Goal: Task Accomplishment & Management: Use online tool/utility

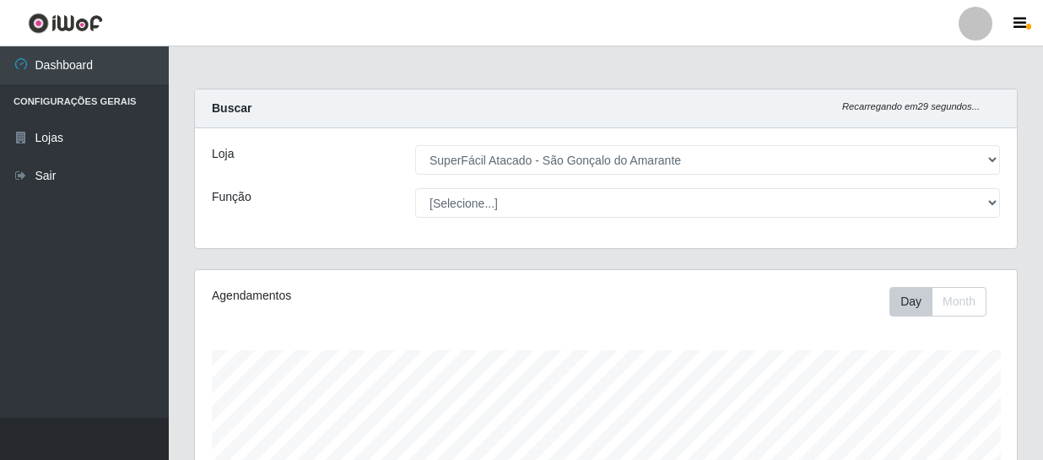
select select "408"
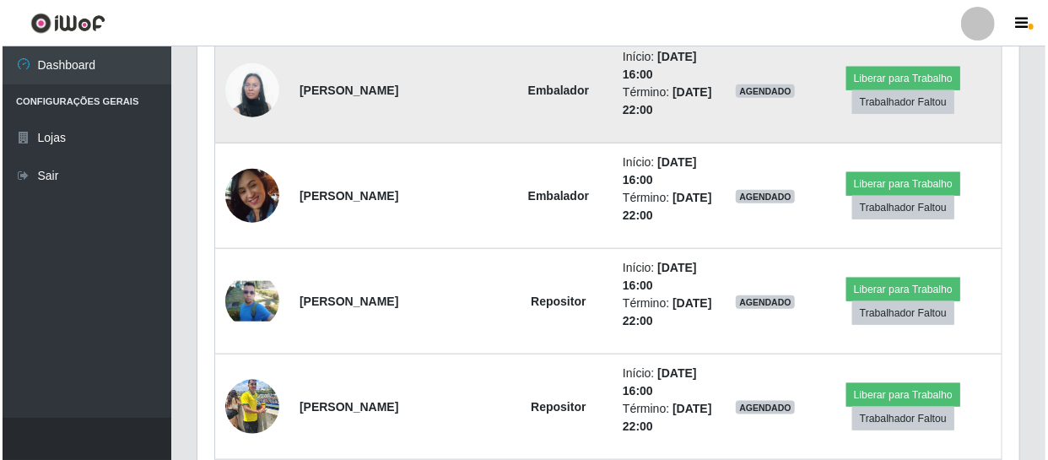
scroll to position [701, 0]
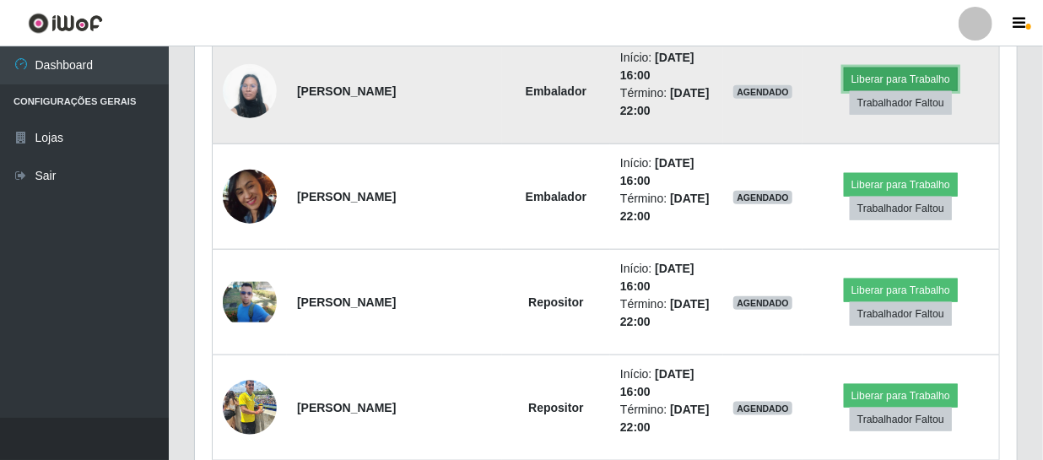
click at [879, 74] on button "Liberar para Trabalho" at bounding box center [901, 79] width 114 height 24
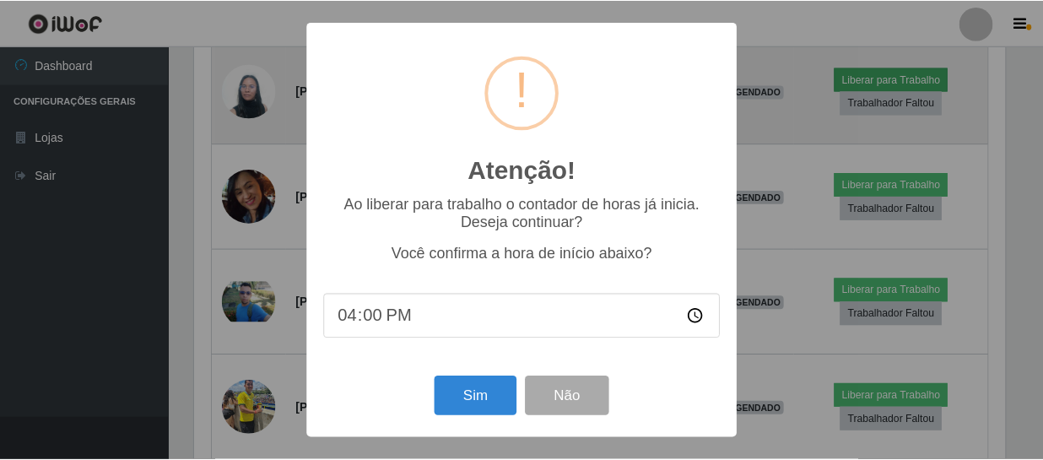
scroll to position [350, 814]
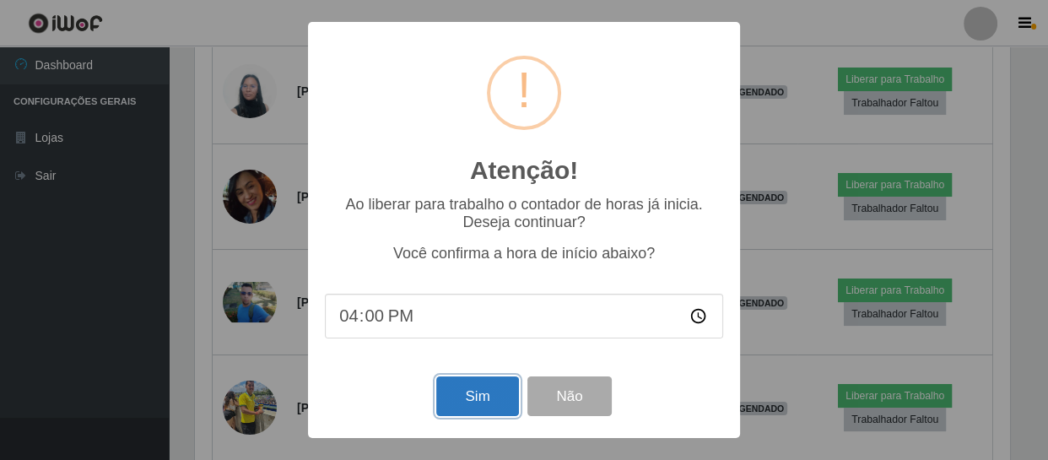
click at [477, 392] on button "Sim" at bounding box center [477, 396] width 82 height 40
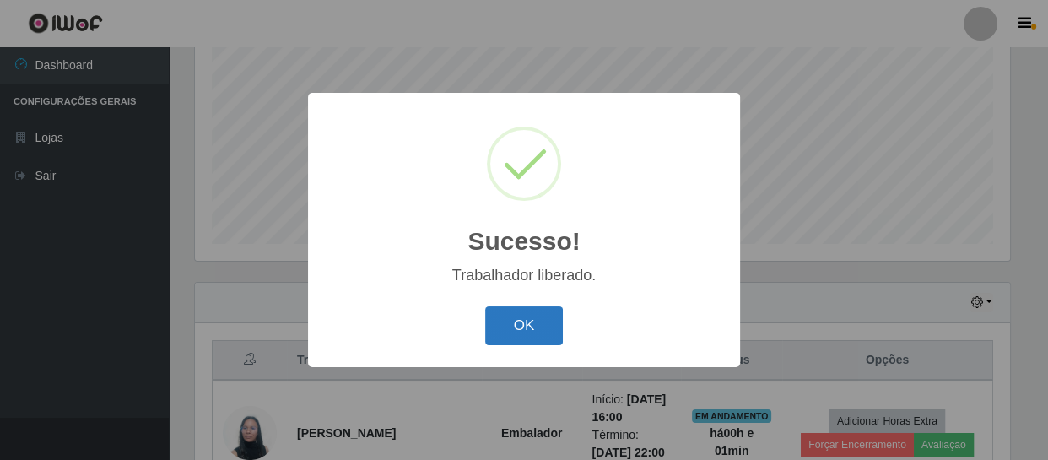
click at [512, 326] on button "OK" at bounding box center [524, 326] width 78 height 40
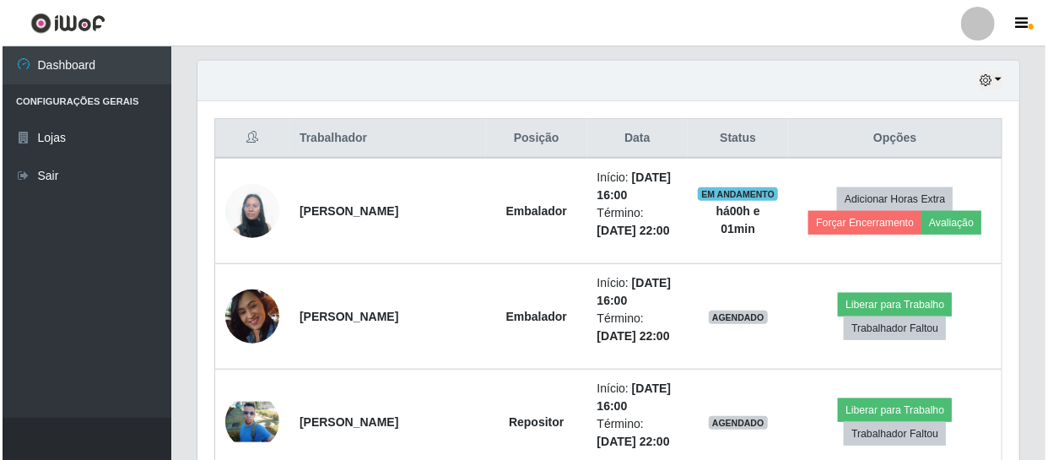
scroll to position [590, 0]
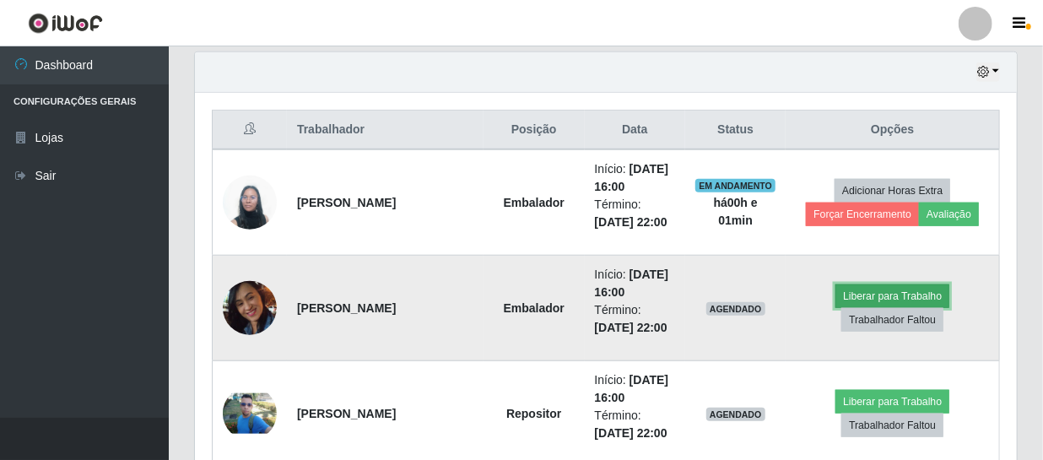
click at [883, 292] on button "Liberar para Trabalho" at bounding box center [892, 296] width 114 height 24
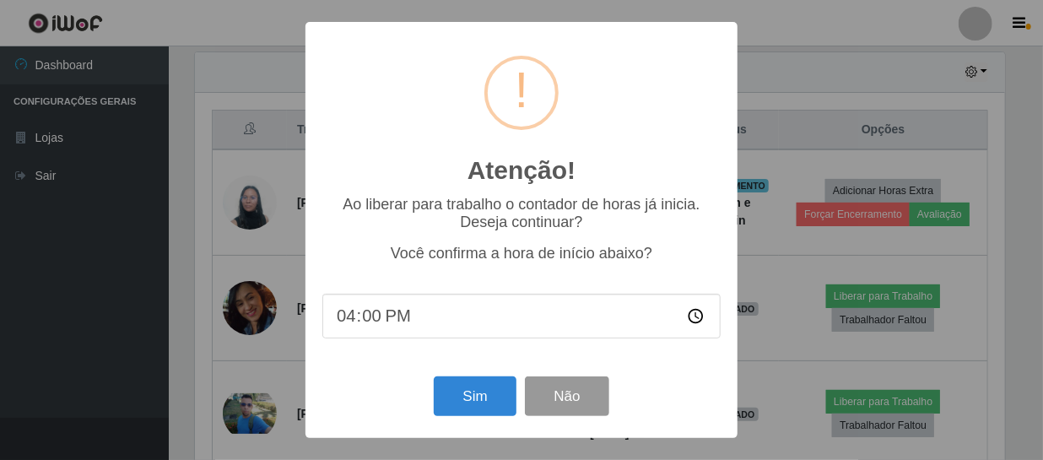
scroll to position [350, 814]
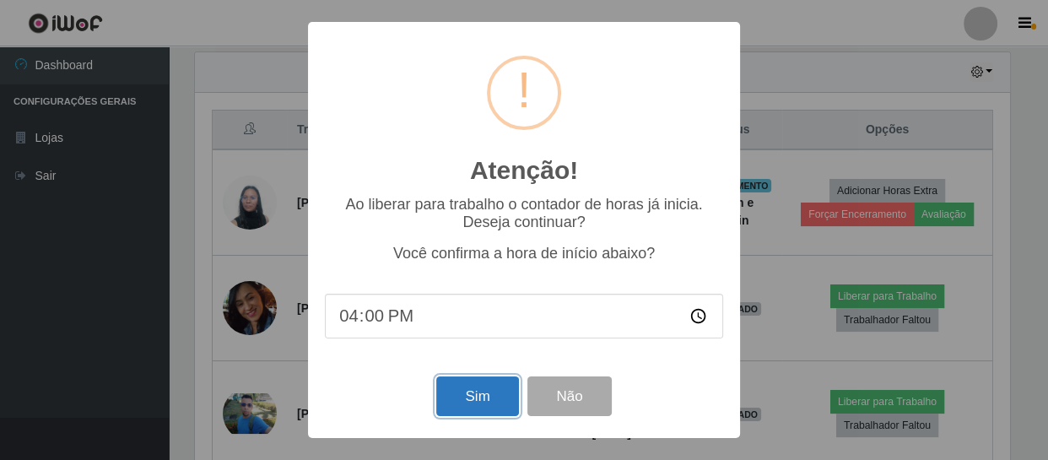
click at [470, 408] on button "Sim" at bounding box center [477, 396] width 82 height 40
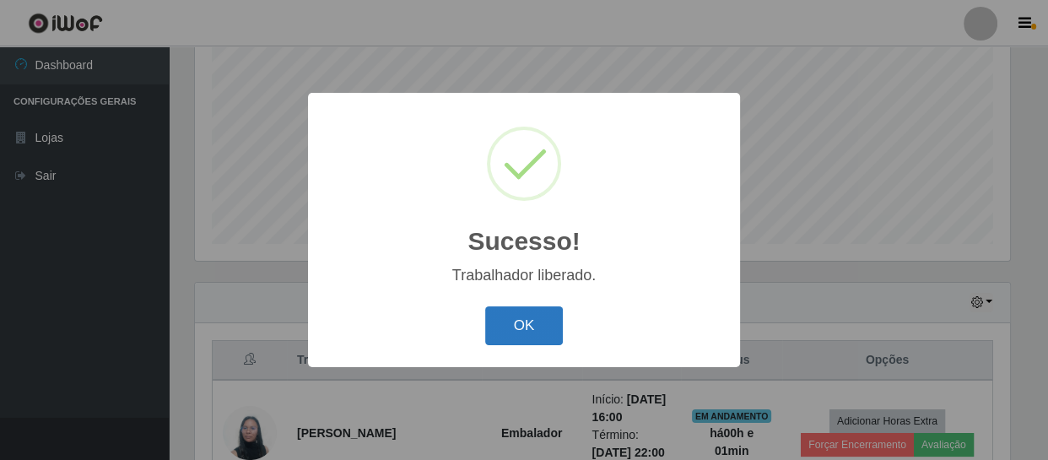
click at [505, 332] on button "OK" at bounding box center [524, 326] width 78 height 40
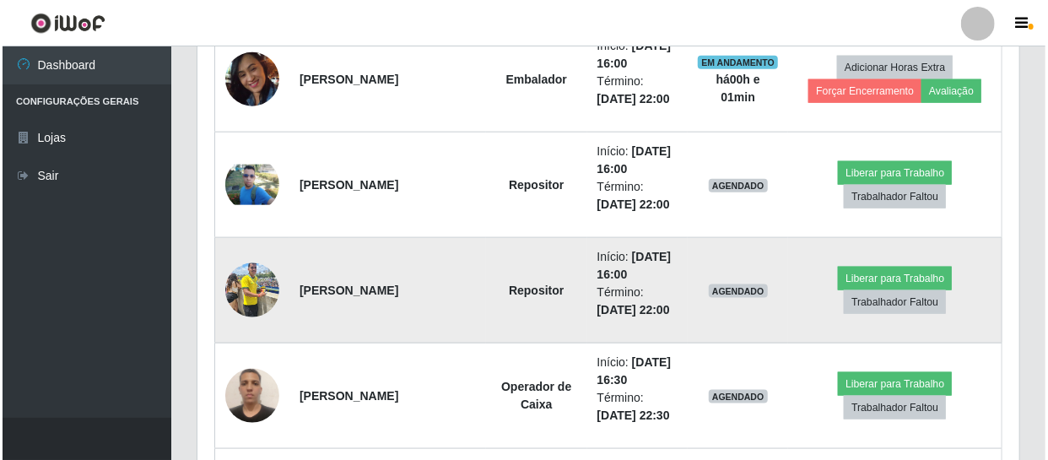
scroll to position [819, 0]
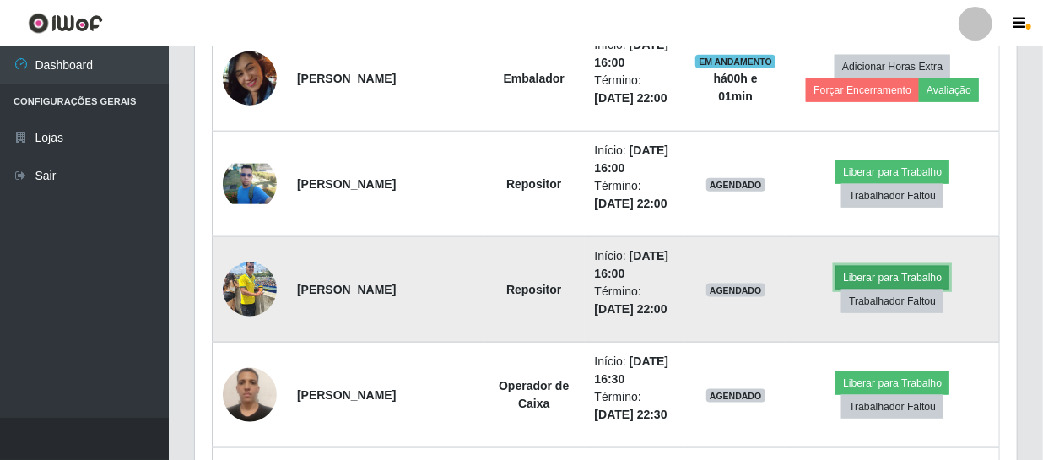
click at [860, 278] on button "Liberar para Trabalho" at bounding box center [892, 278] width 114 height 24
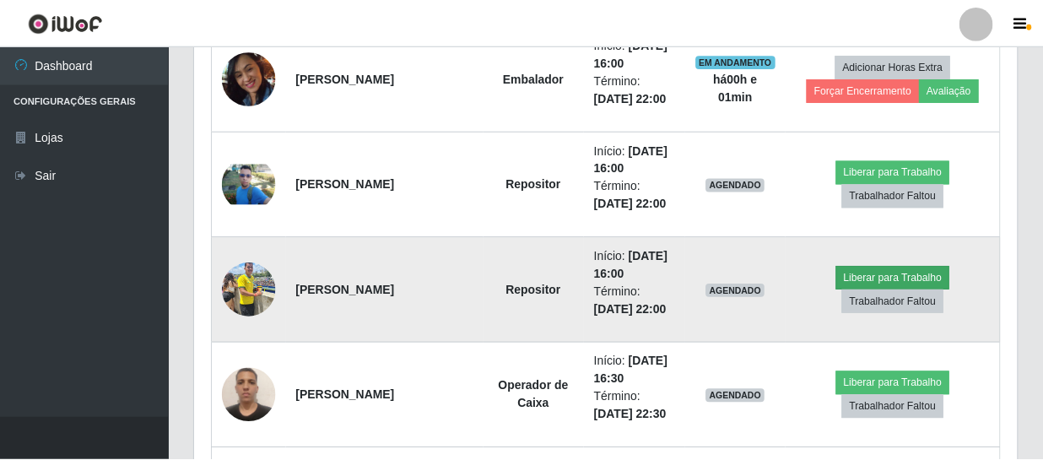
scroll to position [350, 814]
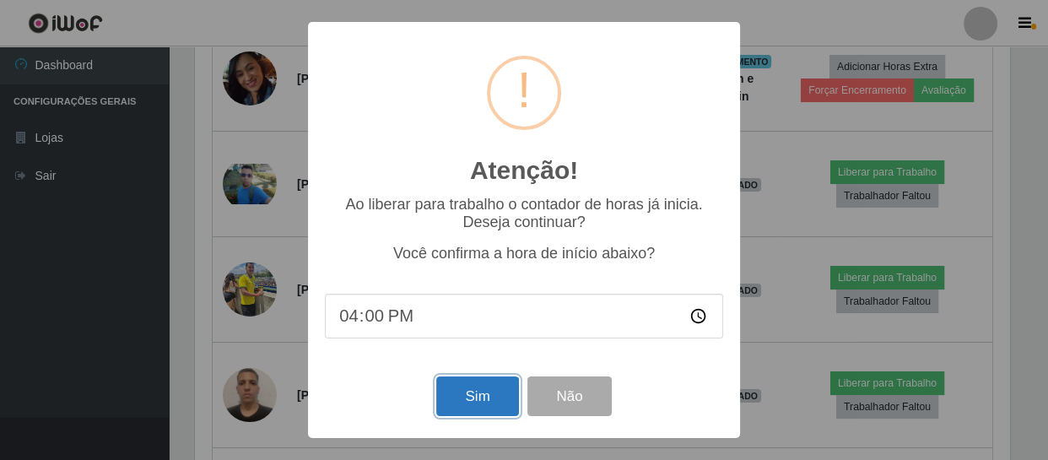
click at [456, 402] on button "Sim" at bounding box center [477, 396] width 82 height 40
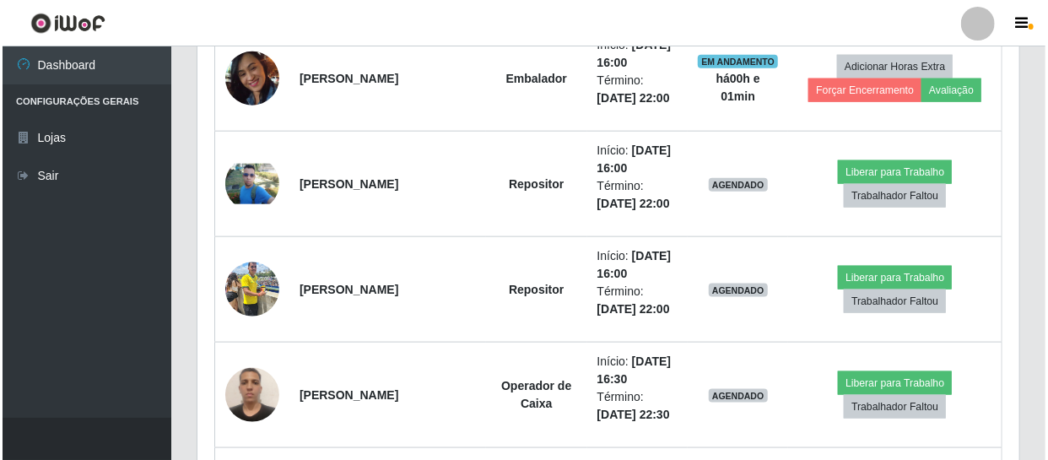
scroll to position [0, 0]
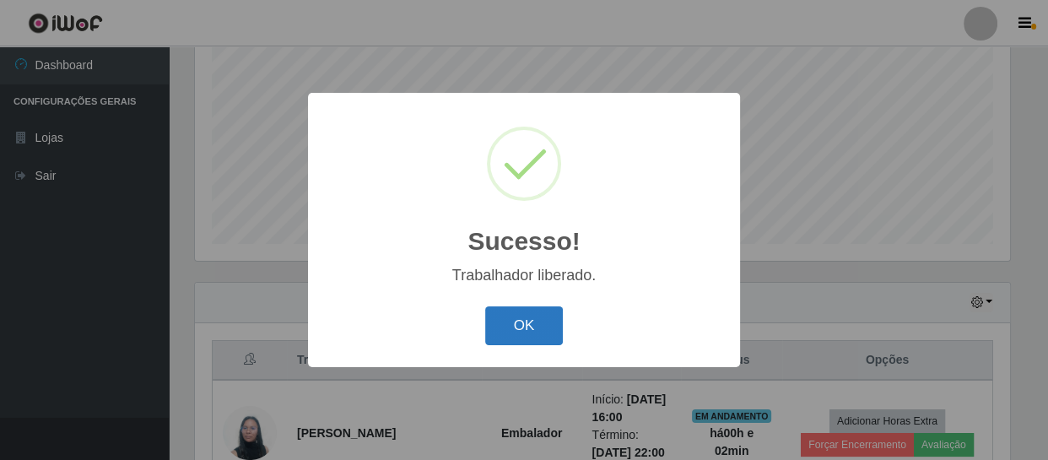
click at [550, 312] on button "OK" at bounding box center [524, 326] width 78 height 40
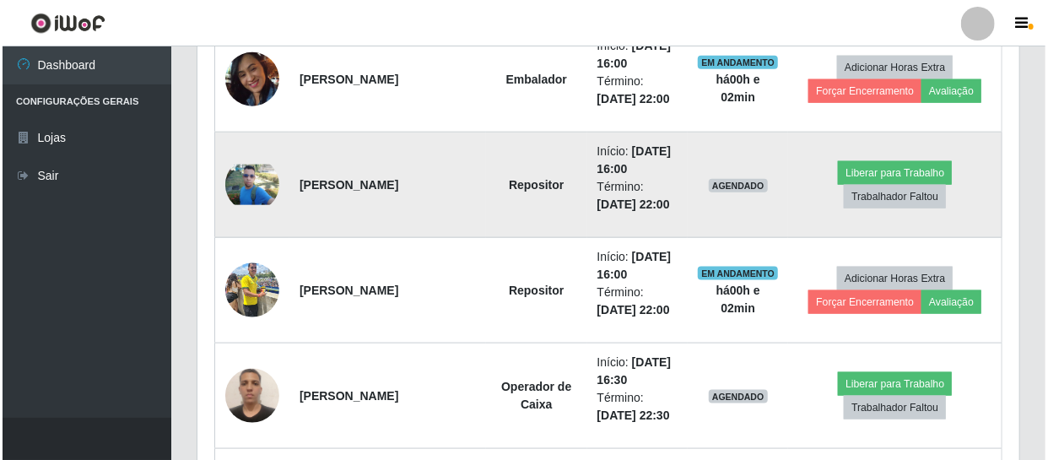
scroll to position [819, 0]
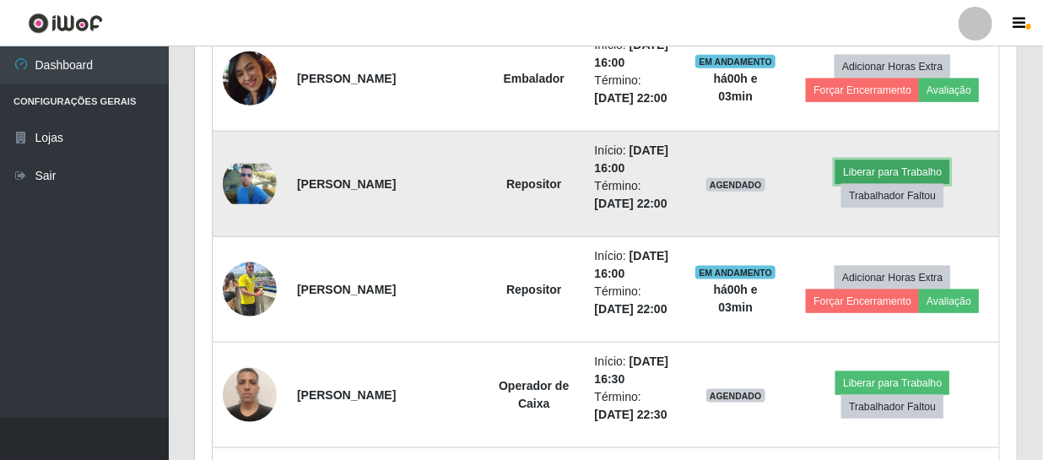
click at [884, 167] on button "Liberar para Trabalho" at bounding box center [892, 172] width 114 height 24
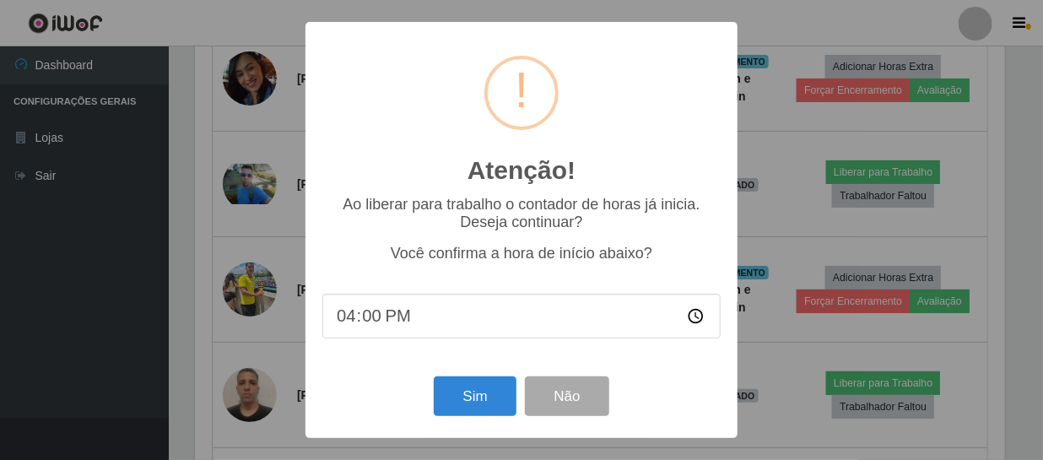
scroll to position [350, 814]
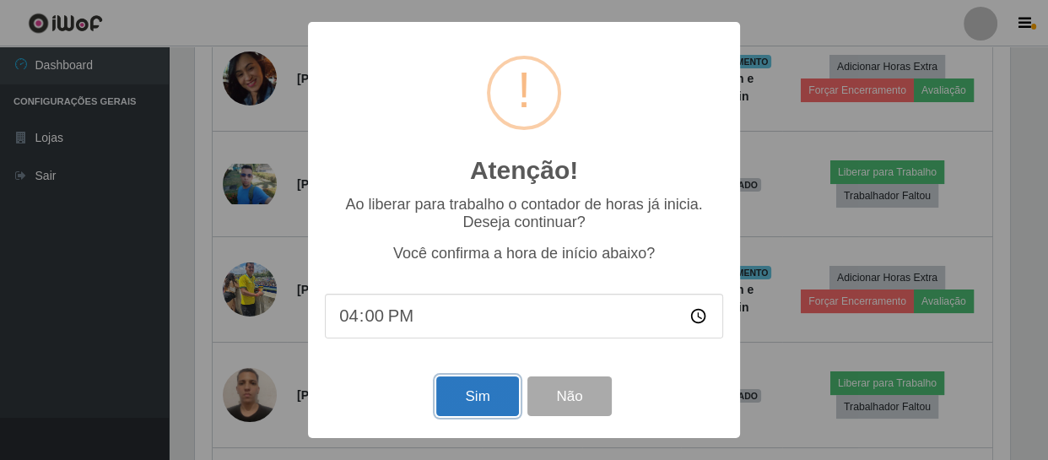
click at [462, 381] on button "Sim" at bounding box center [477, 396] width 82 height 40
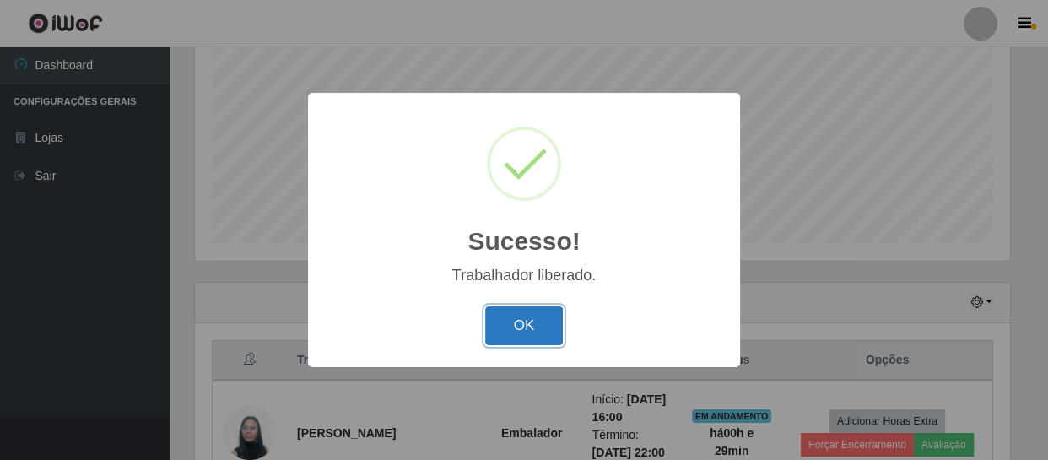
click at [499, 317] on button "OK" at bounding box center [524, 326] width 78 height 40
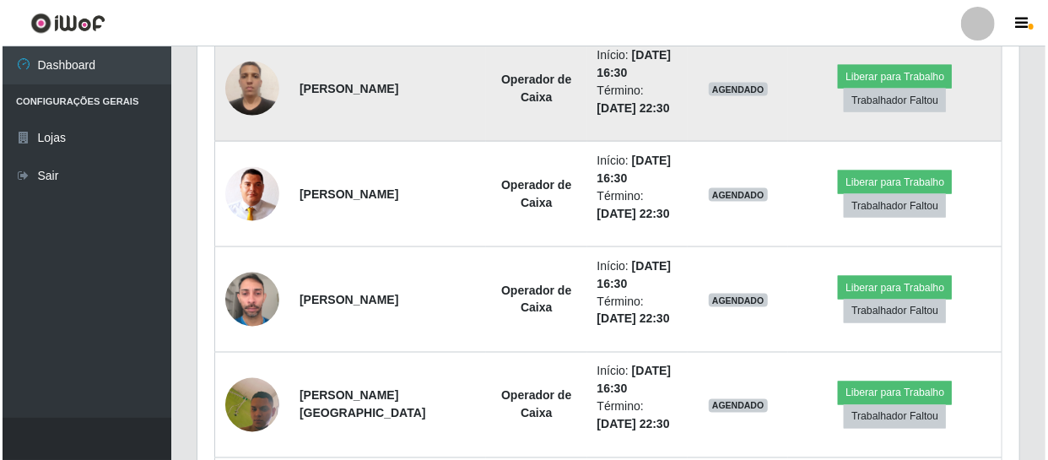
scroll to position [1126, 0]
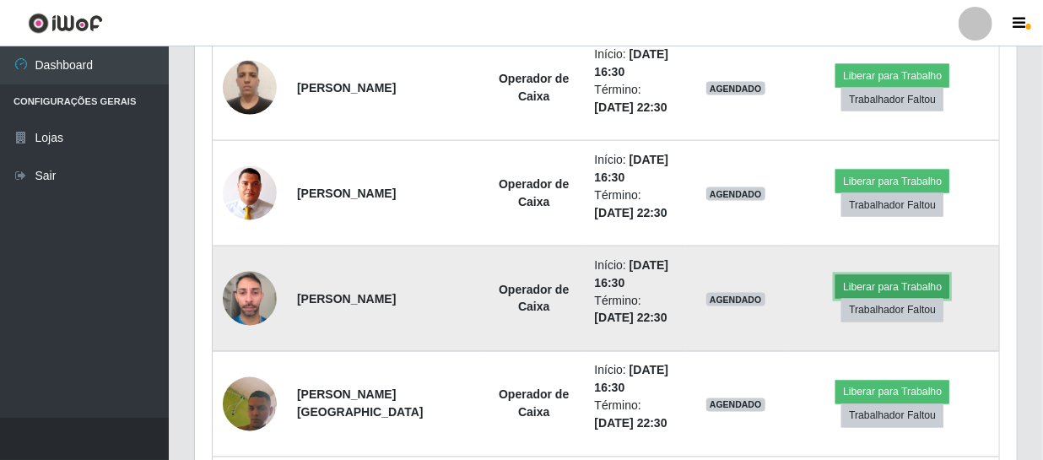
click at [896, 285] on button "Liberar para Trabalho" at bounding box center [892, 287] width 114 height 24
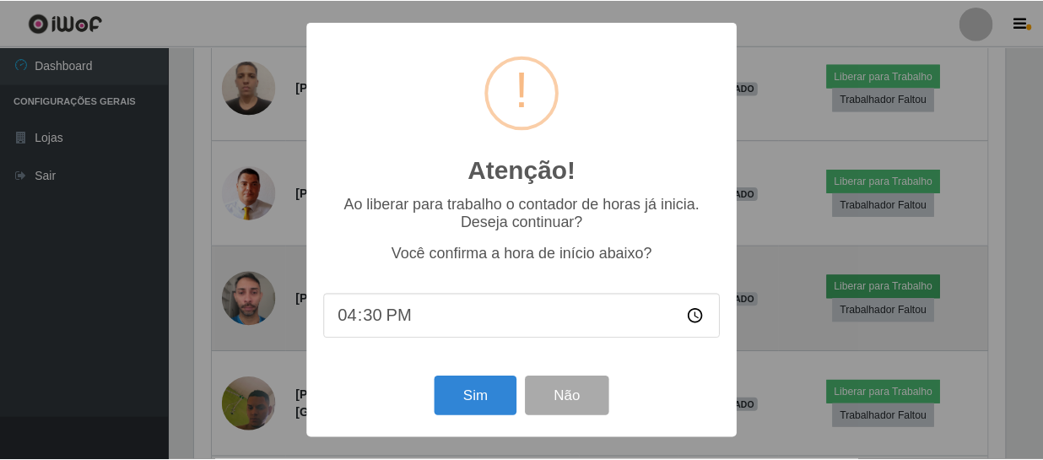
scroll to position [350, 814]
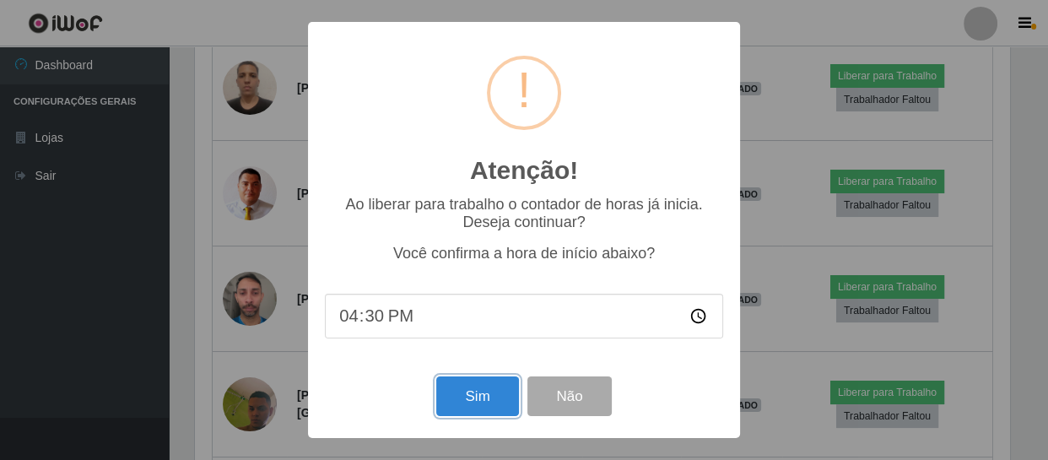
drag, startPoint x: 459, startPoint y: 397, endPoint x: 489, endPoint y: 353, distance: 53.4
click at [460, 397] on button "Sim" at bounding box center [477, 396] width 82 height 40
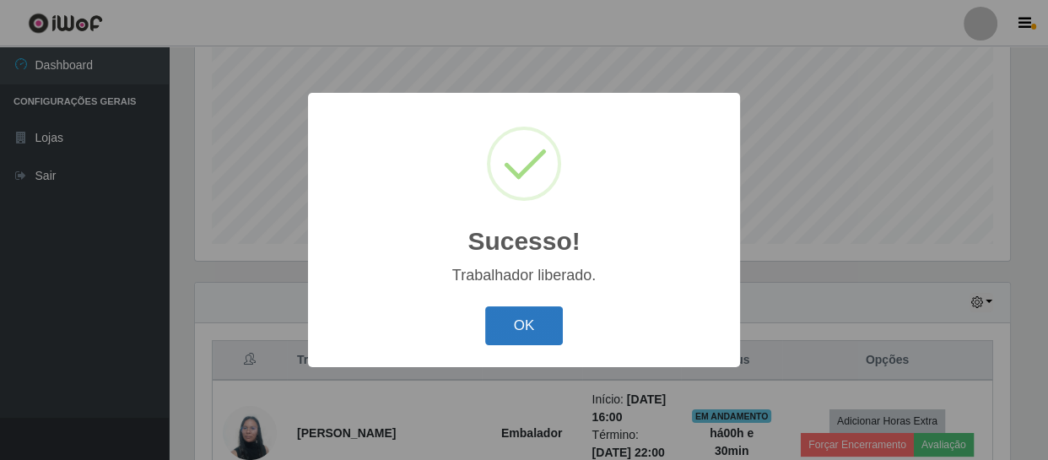
click at [522, 325] on button "OK" at bounding box center [524, 326] width 78 height 40
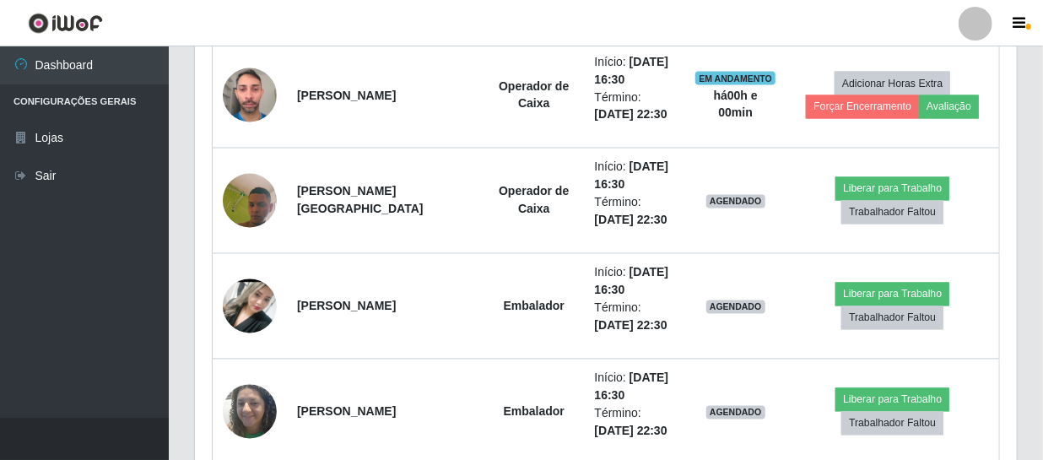
scroll to position [1357, 0]
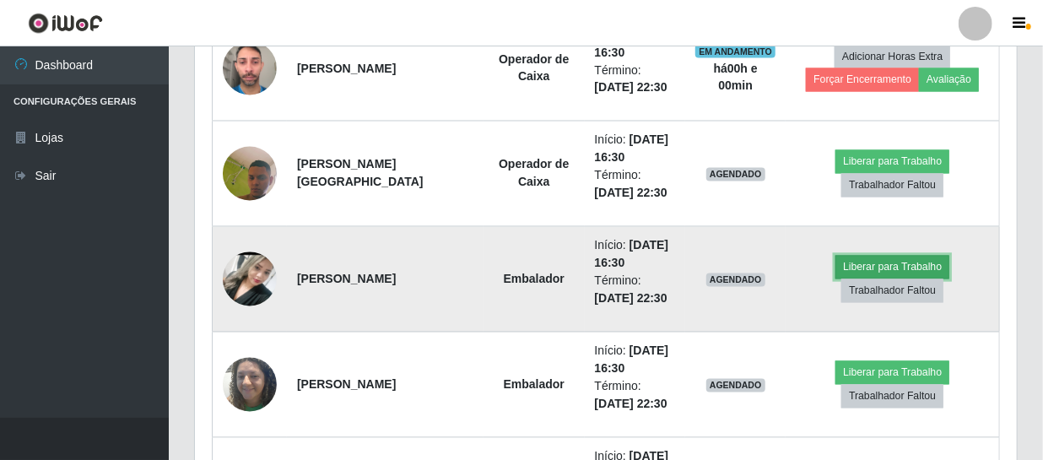
click at [878, 270] on button "Liberar para Trabalho" at bounding box center [892, 268] width 114 height 24
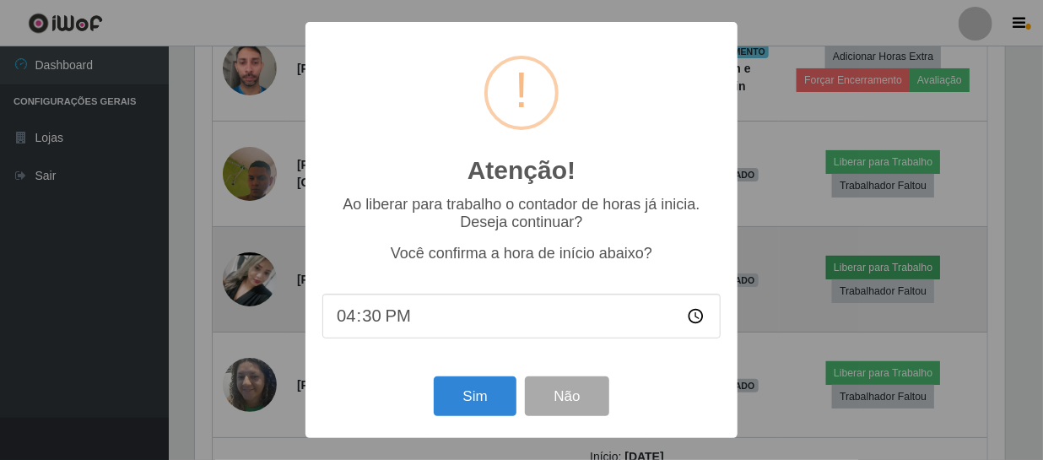
scroll to position [350, 814]
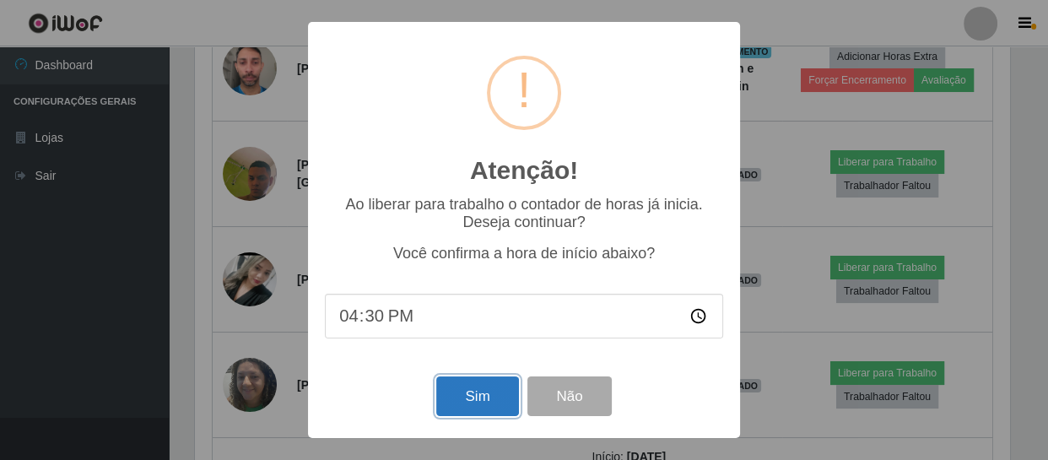
click at [475, 388] on button "Sim" at bounding box center [477, 396] width 82 height 40
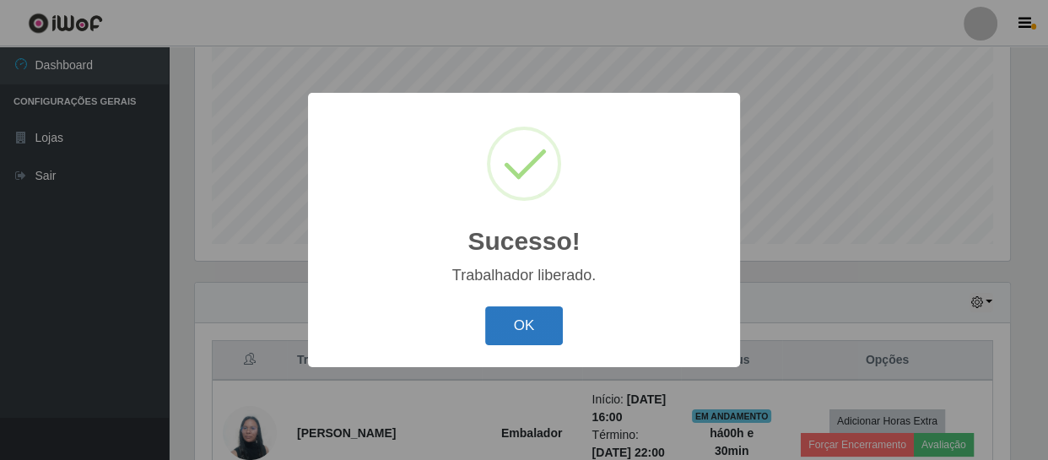
click at [521, 321] on button "OK" at bounding box center [524, 326] width 78 height 40
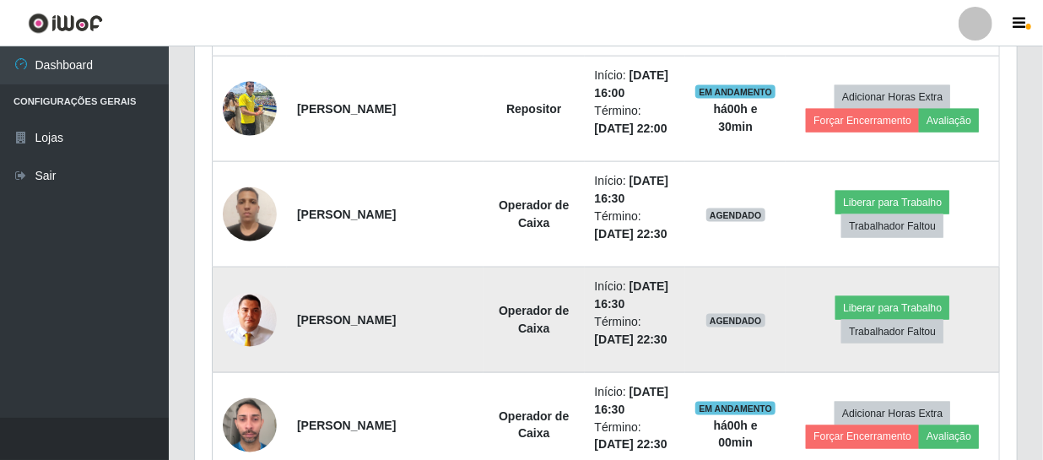
scroll to position [973, 0]
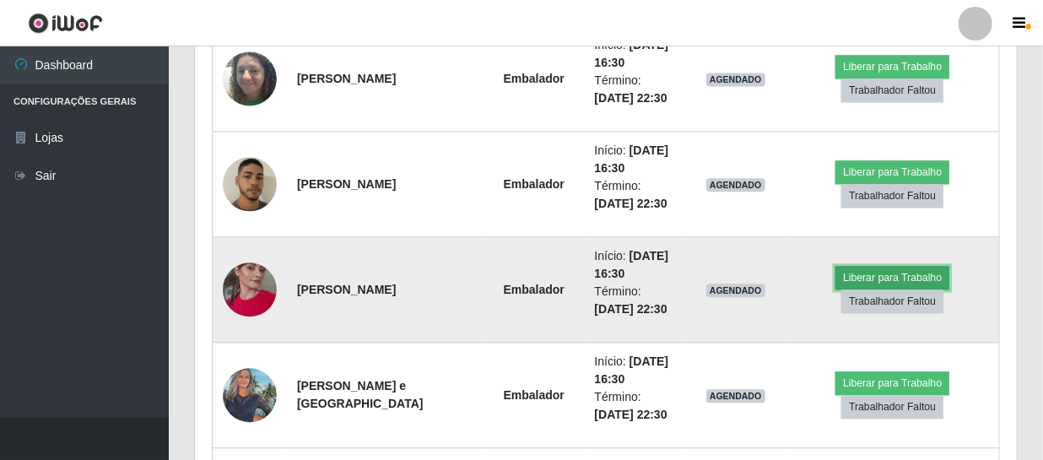
click at [860, 270] on button "Liberar para Trabalho" at bounding box center [892, 278] width 114 height 24
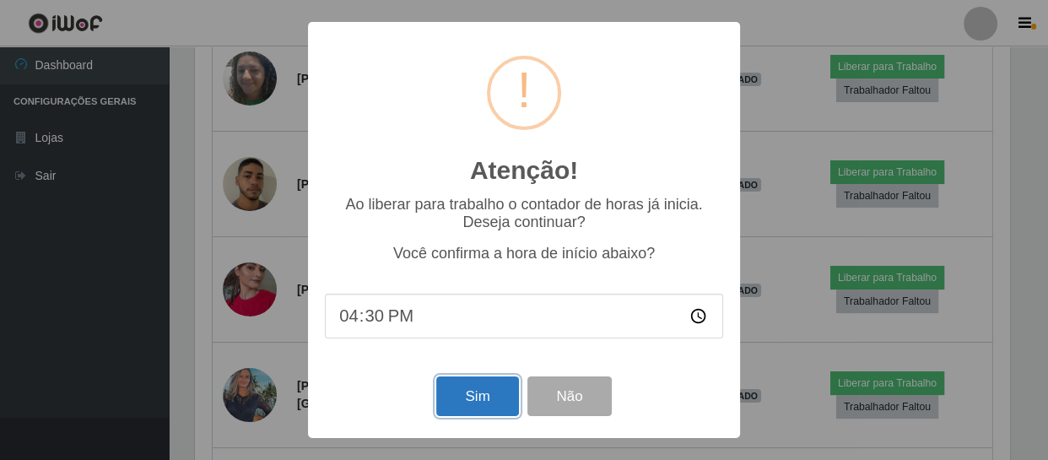
click at [467, 402] on button "Sim" at bounding box center [477, 396] width 82 height 40
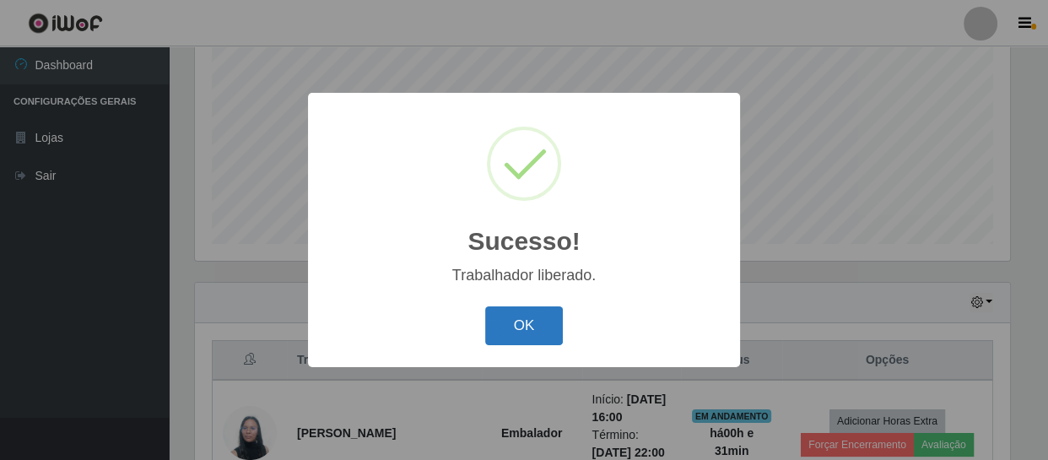
click at [536, 320] on button "OK" at bounding box center [524, 326] width 78 height 40
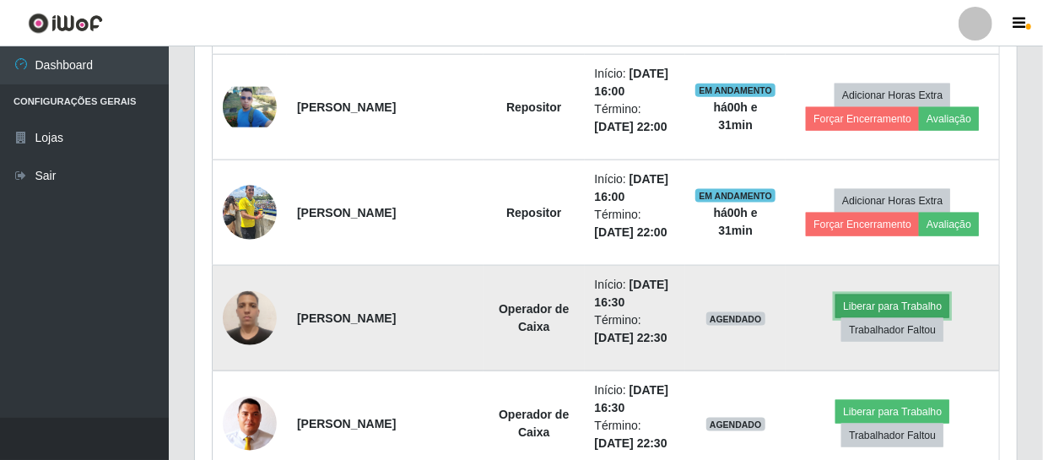
click at [887, 305] on button "Liberar para Trabalho" at bounding box center [892, 306] width 114 height 24
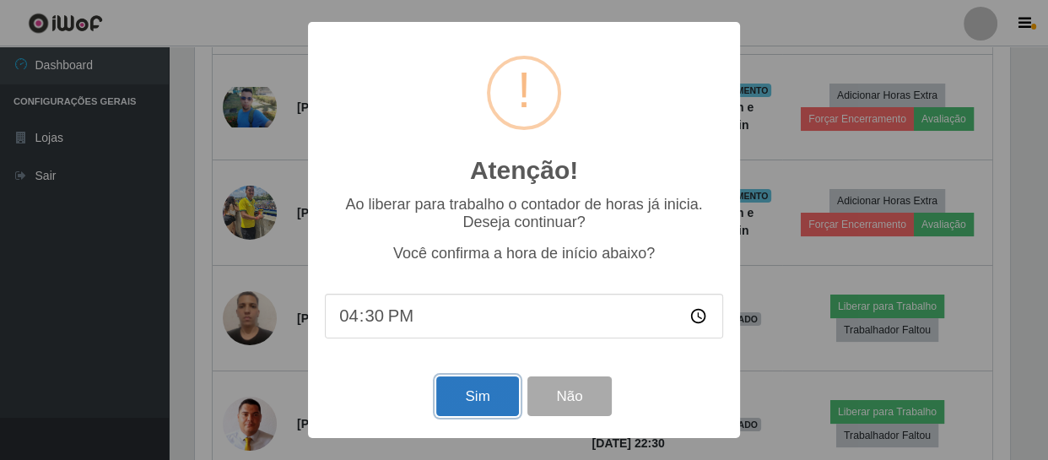
click at [466, 399] on button "Sim" at bounding box center [477, 396] width 82 height 40
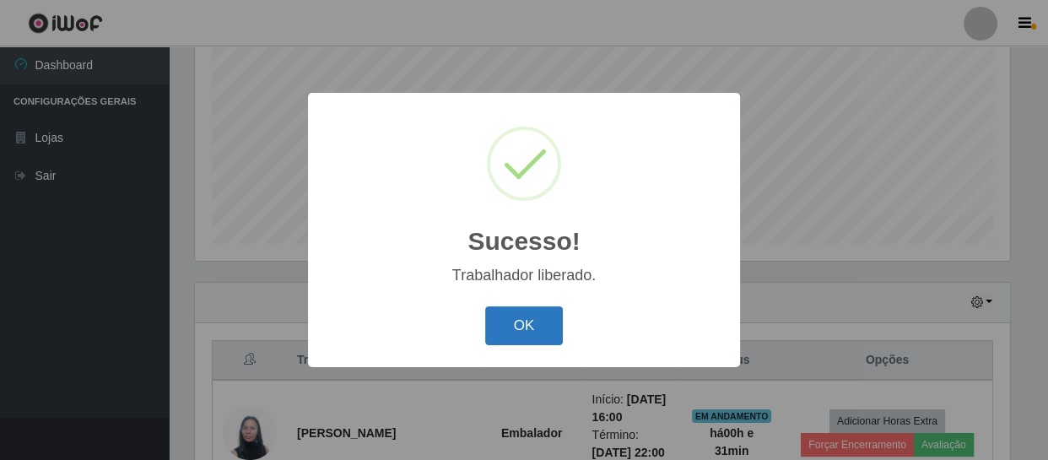
click at [543, 321] on button "OK" at bounding box center [524, 326] width 78 height 40
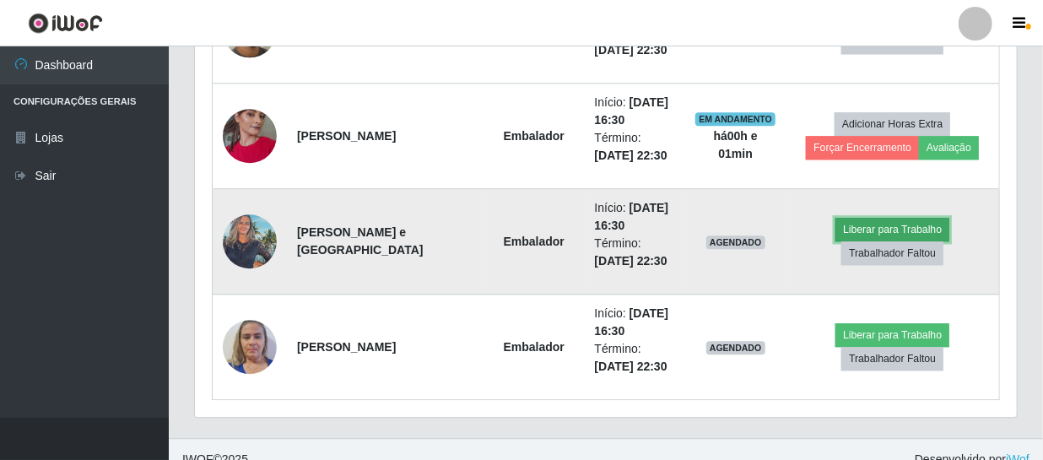
click at [886, 227] on button "Liberar para Trabalho" at bounding box center [892, 230] width 114 height 24
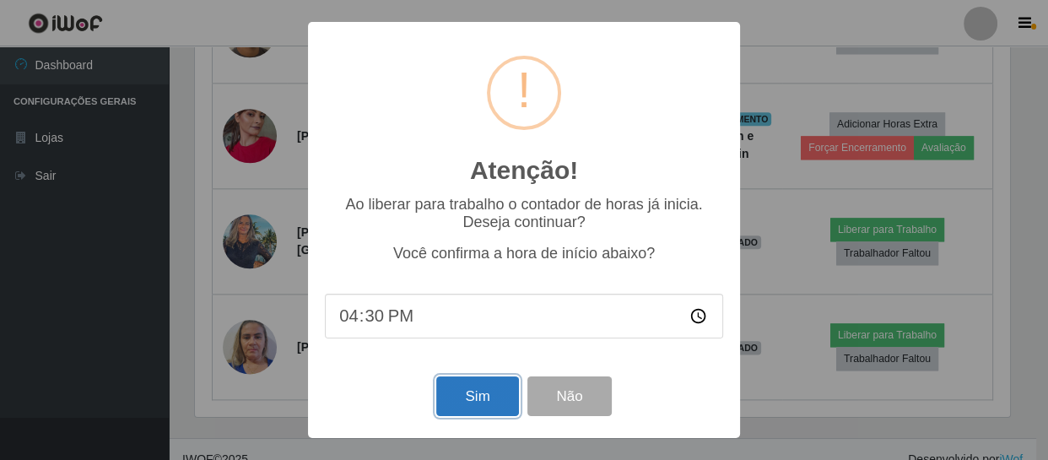
click at [482, 394] on button "Sim" at bounding box center [477, 396] width 82 height 40
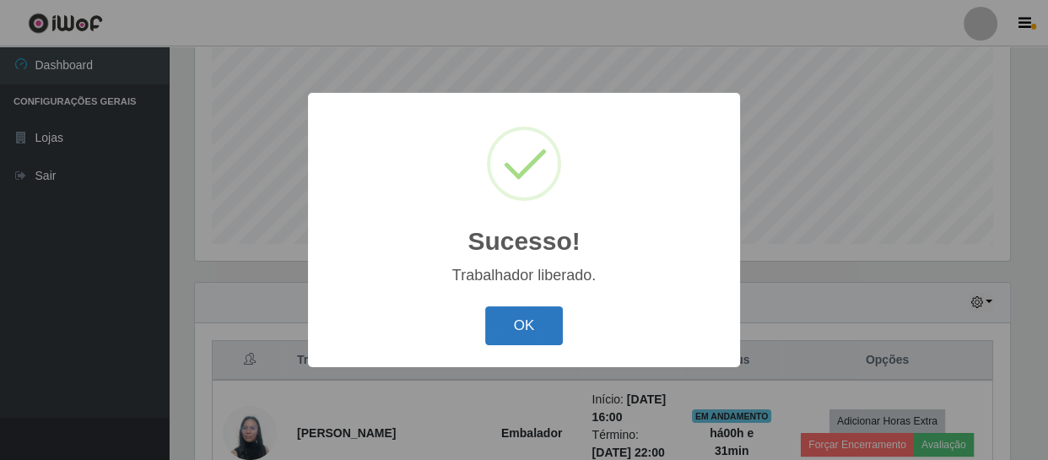
click at [538, 316] on button "OK" at bounding box center [524, 326] width 78 height 40
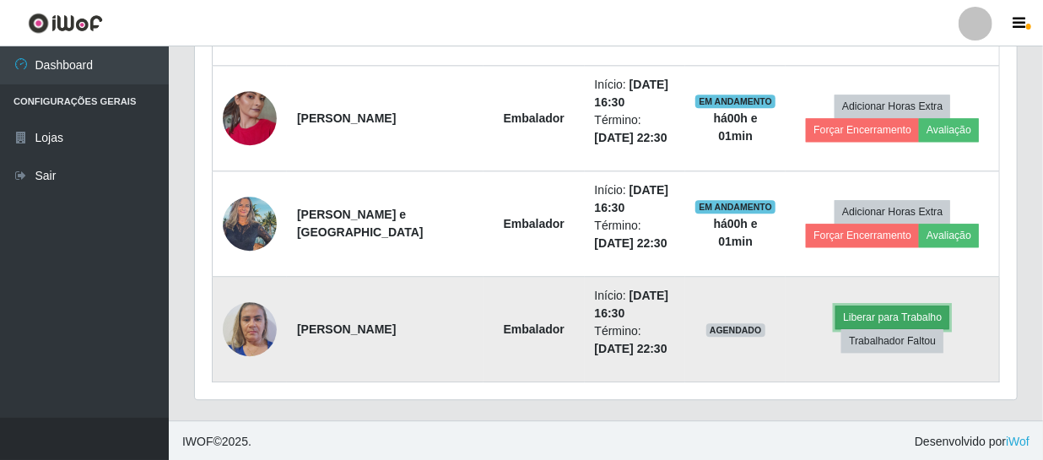
click at [894, 316] on button "Liberar para Trabalho" at bounding box center [892, 317] width 114 height 24
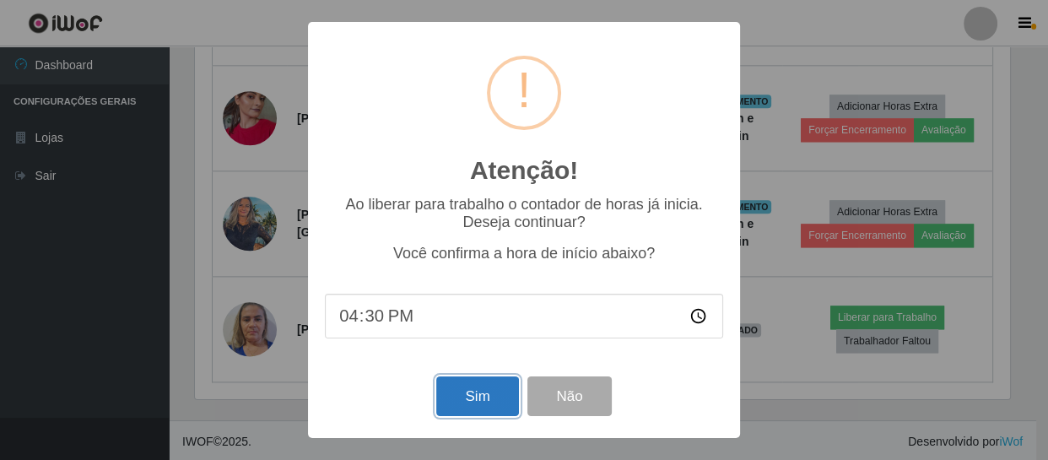
click at [489, 397] on button "Sim" at bounding box center [477, 396] width 82 height 40
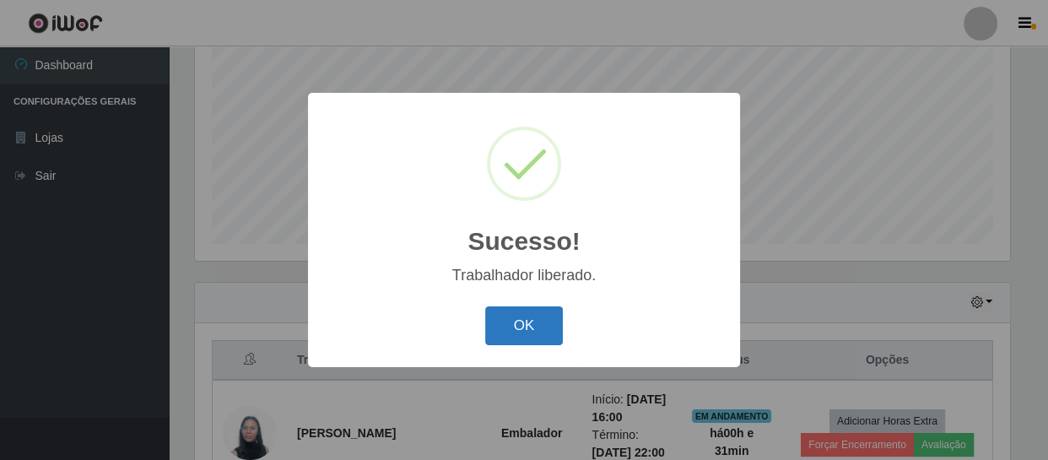
click at [520, 325] on button "OK" at bounding box center [524, 326] width 78 height 40
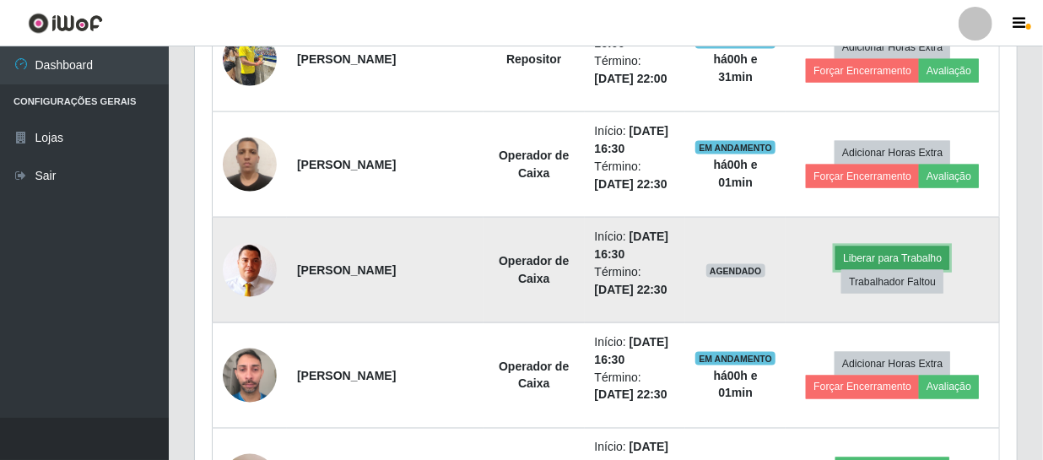
click at [881, 256] on button "Liberar para Trabalho" at bounding box center [892, 258] width 114 height 24
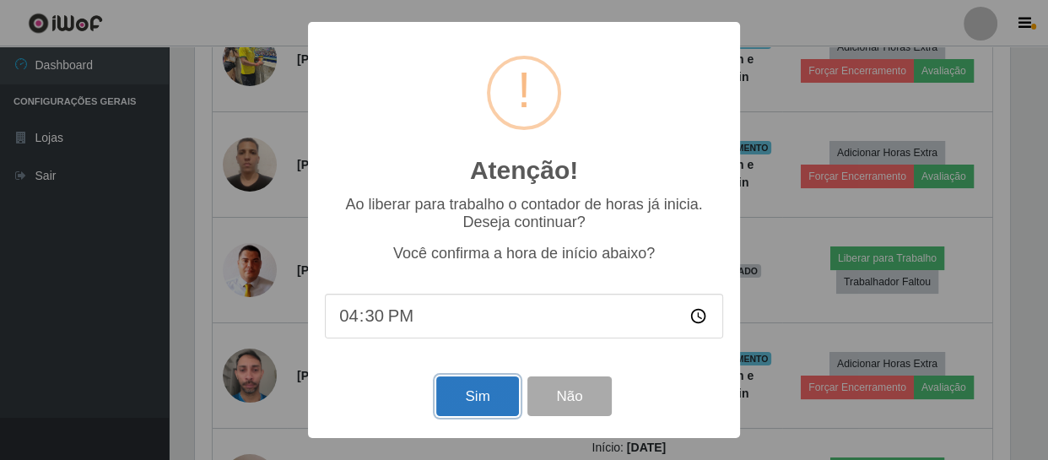
click at [489, 402] on button "Sim" at bounding box center [477, 396] width 82 height 40
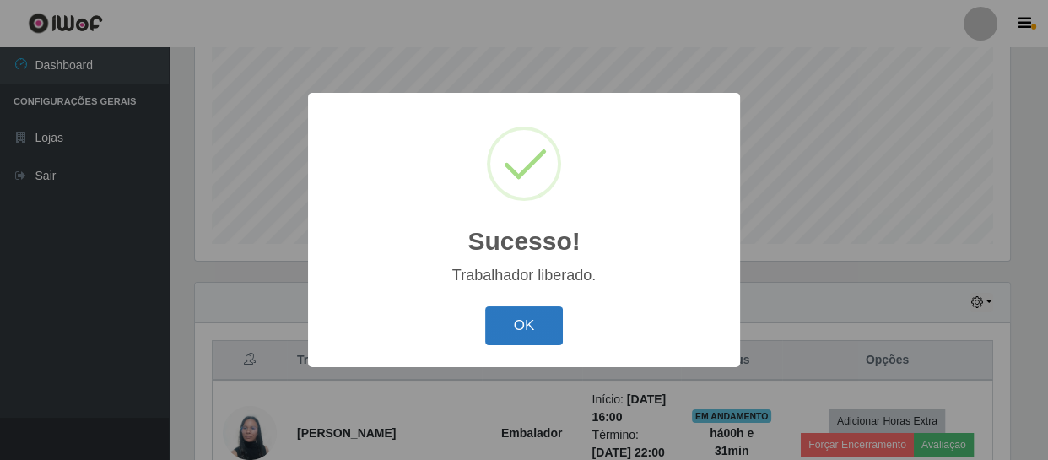
click at [538, 315] on button "OK" at bounding box center [524, 326] width 78 height 40
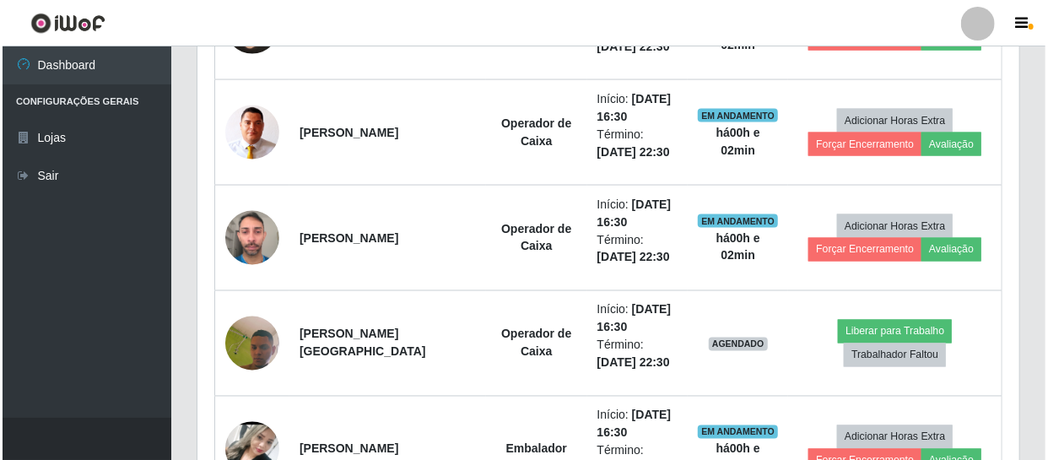
scroll to position [1203, 0]
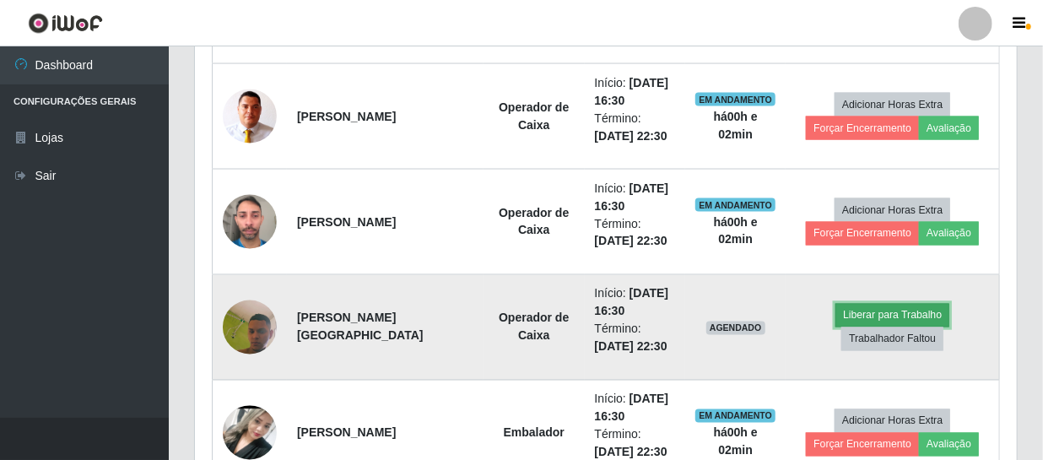
click at [878, 316] on button "Liberar para Trabalho" at bounding box center [892, 316] width 114 height 24
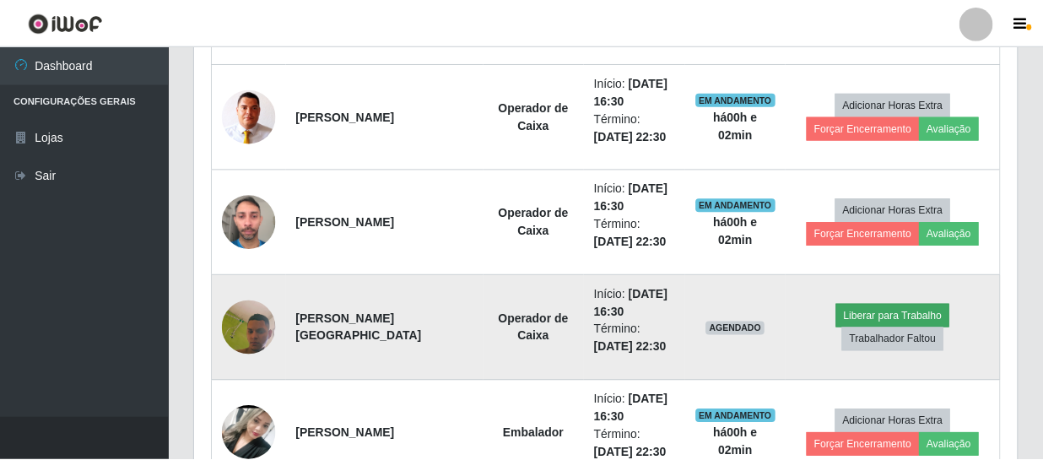
scroll to position [350, 814]
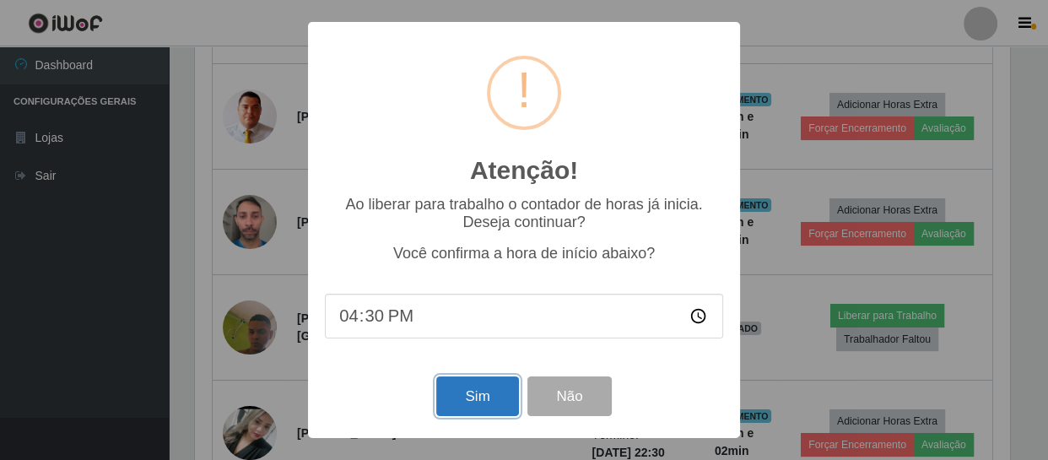
click at [482, 400] on button "Sim" at bounding box center [477, 396] width 82 height 40
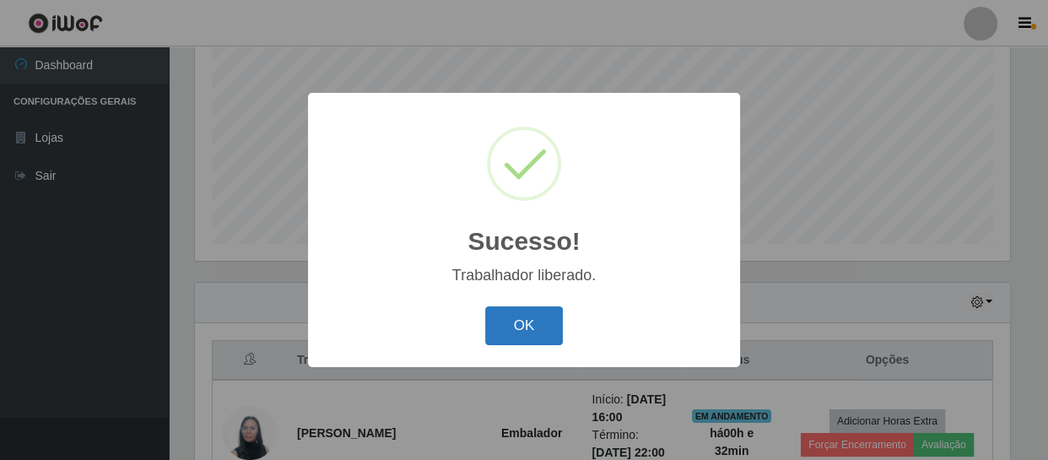
click at [523, 331] on button "OK" at bounding box center [524, 326] width 78 height 40
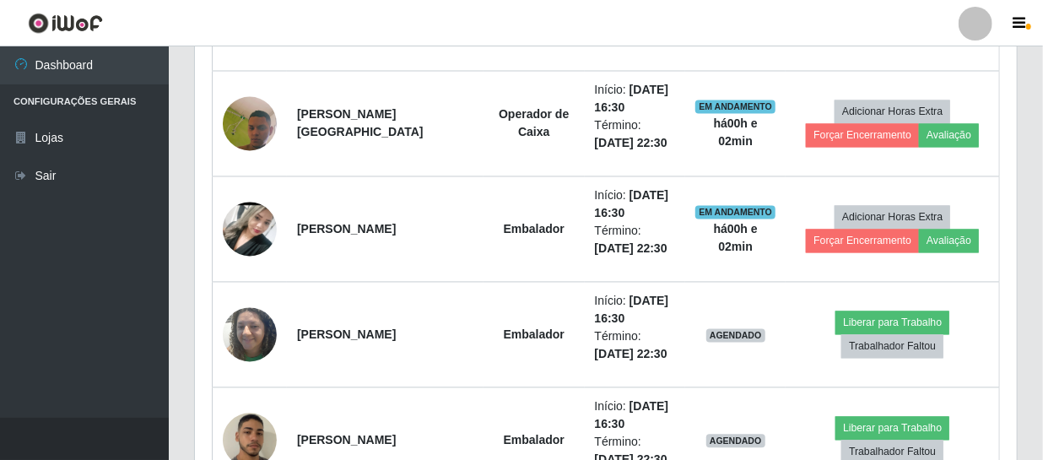
scroll to position [1434, 0]
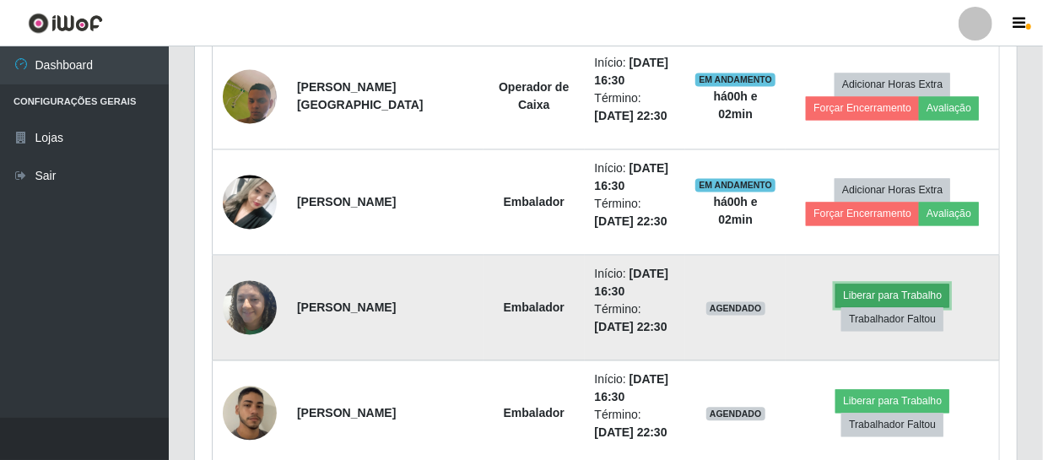
click at [903, 295] on button "Liberar para Trabalho" at bounding box center [892, 296] width 114 height 24
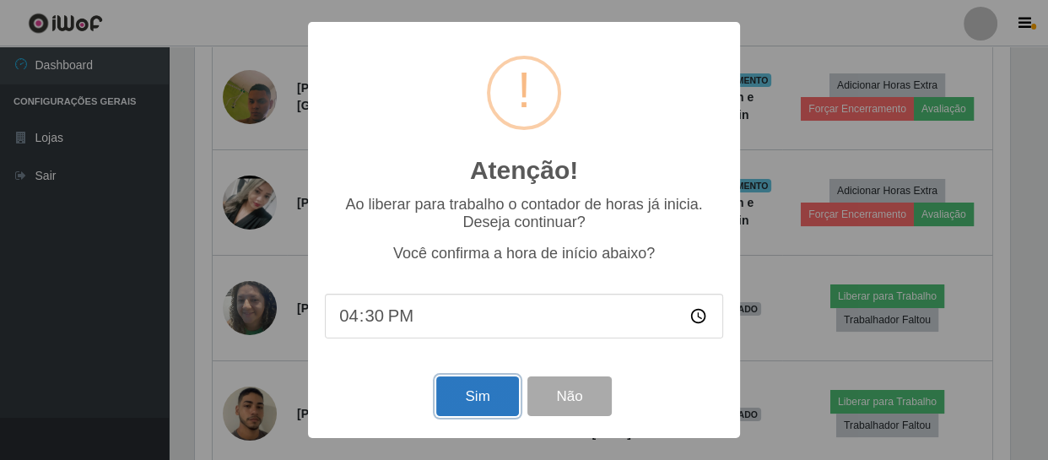
click at [459, 395] on button "Sim" at bounding box center [477, 396] width 82 height 40
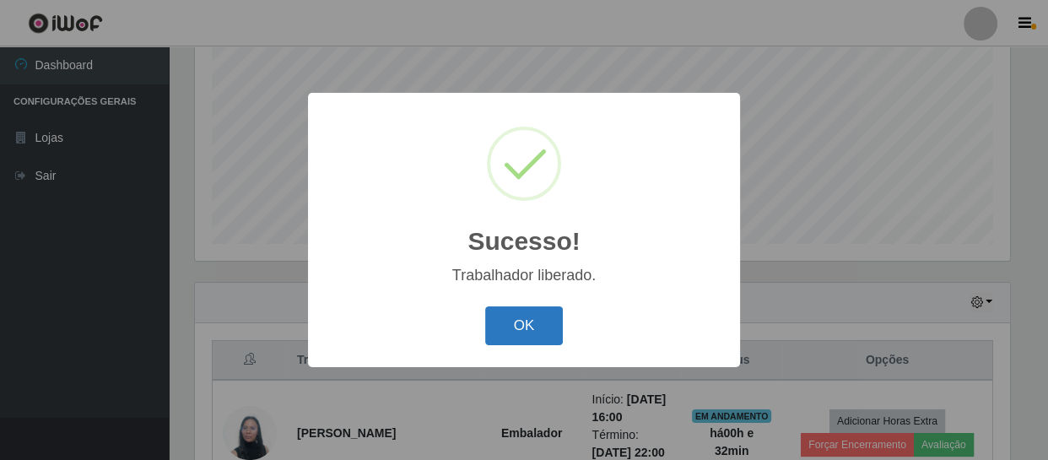
click at [520, 328] on button "OK" at bounding box center [524, 326] width 78 height 40
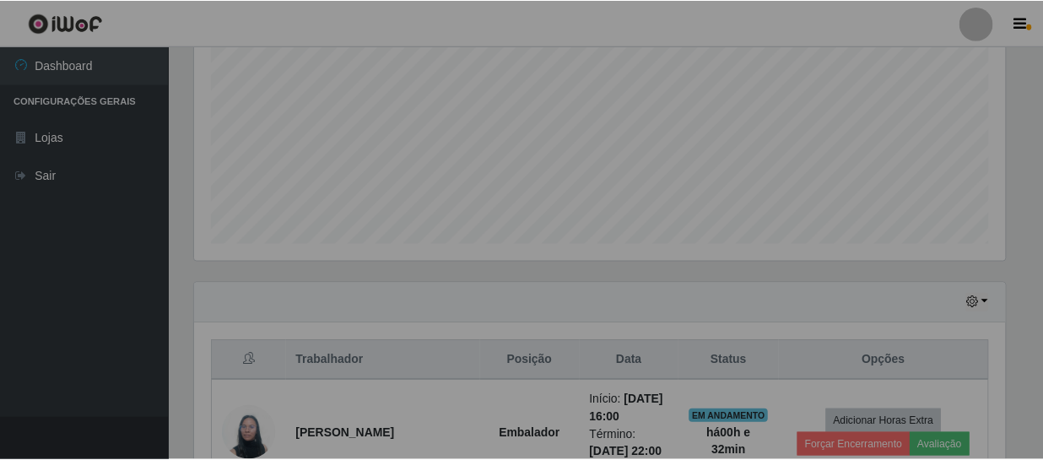
scroll to position [843385, 842913]
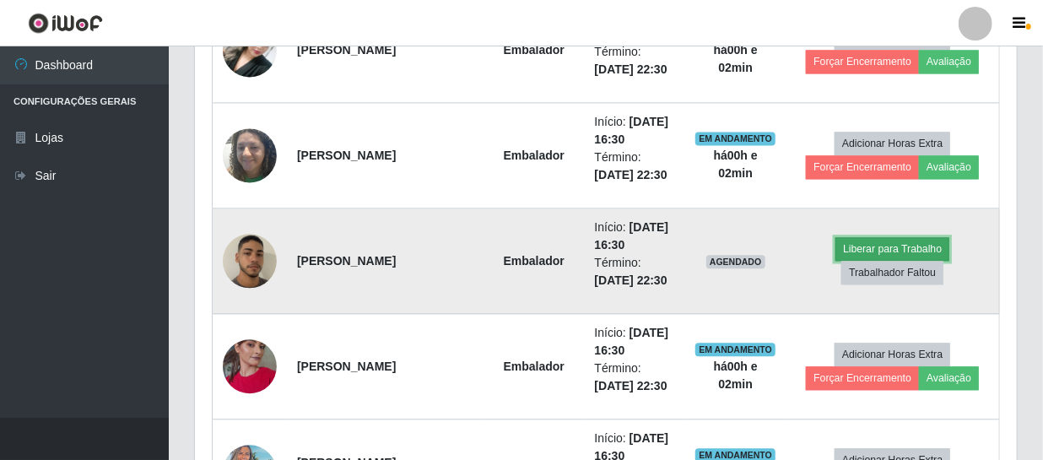
click at [855, 246] on button "Liberar para Trabalho" at bounding box center [892, 249] width 114 height 24
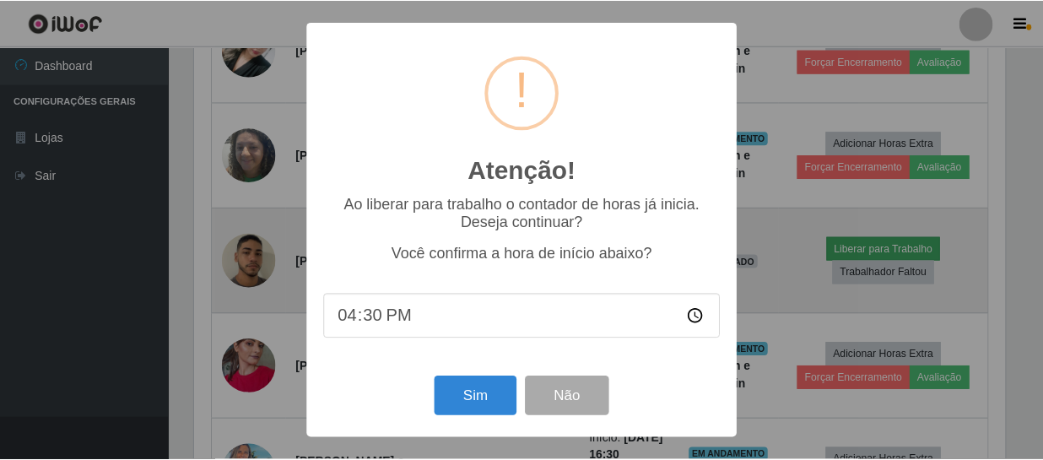
scroll to position [350, 814]
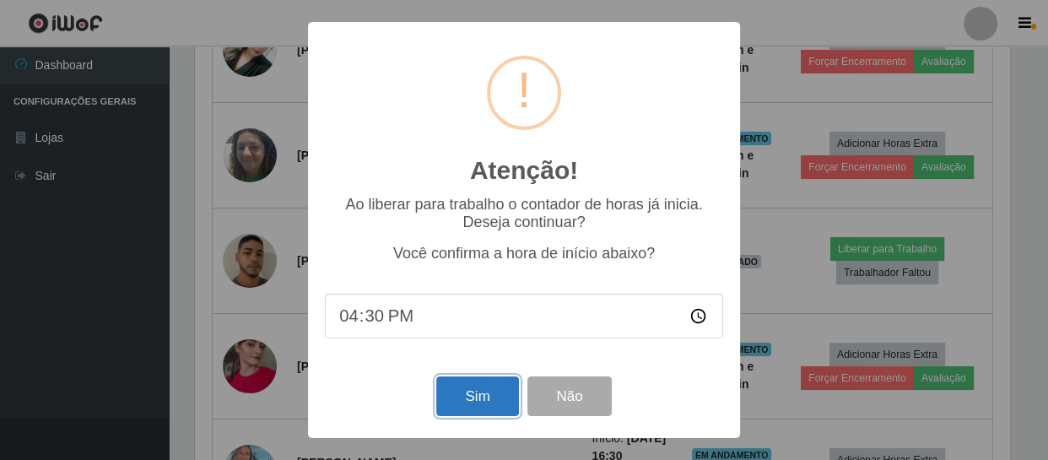
click at [459, 402] on button "Sim" at bounding box center [477, 396] width 82 height 40
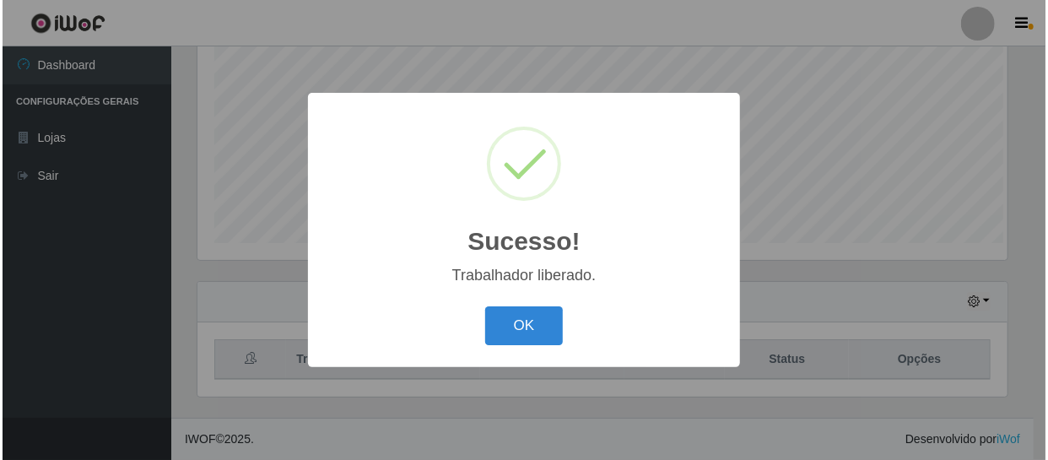
scroll to position [359, 0]
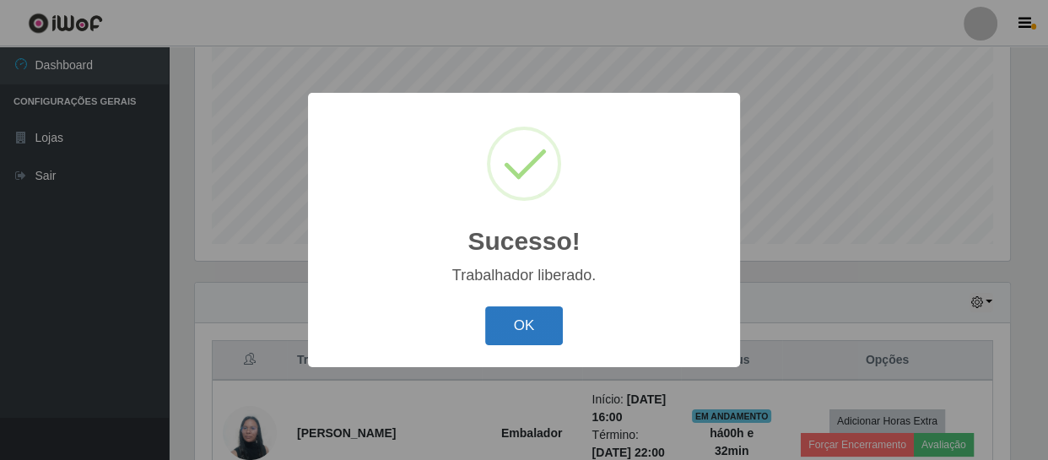
click at [537, 321] on button "OK" at bounding box center [524, 326] width 78 height 40
